Goal: Information Seeking & Learning: Learn about a topic

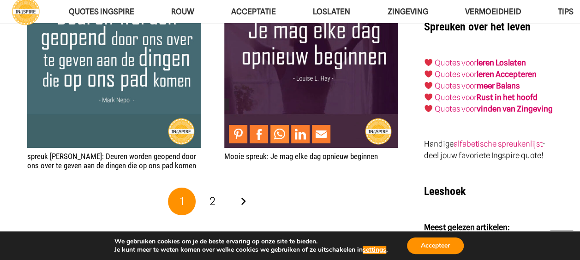
scroll to position [1752, 0]
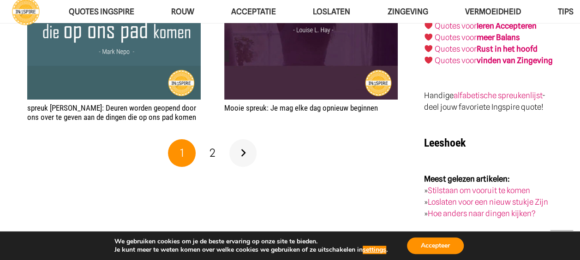
click at [241, 151] on link "Volgende" at bounding box center [243, 153] width 28 height 28
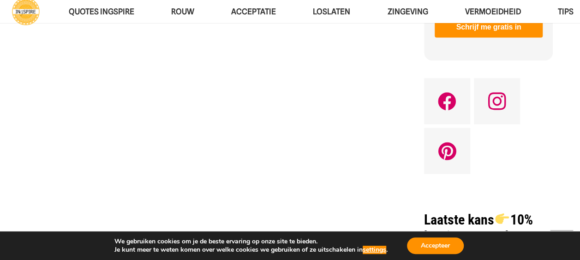
scroll to position [830, 0]
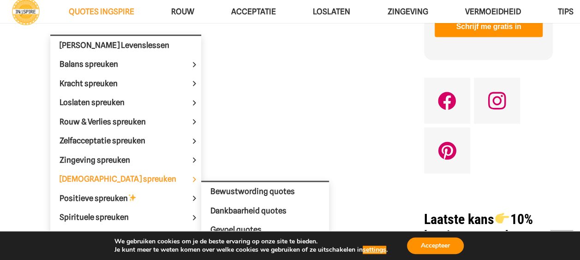
click at [88, 178] on span "[DEMOGRAPHIC_DATA] spreuken" at bounding box center [125, 178] width 132 height 9
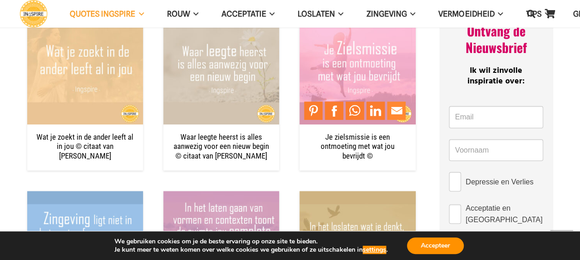
scroll to position [553, 0]
